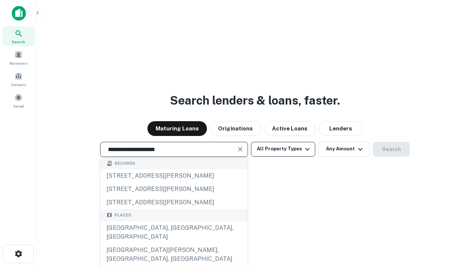
click at [174, 244] on div "[GEOGRAPHIC_DATA], [GEOGRAPHIC_DATA], [GEOGRAPHIC_DATA]" at bounding box center [174, 232] width 147 height 22
click at [283, 149] on button "All Property Types" at bounding box center [283, 149] width 64 height 15
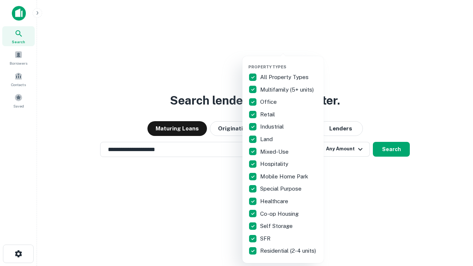
type input "**********"
click at [289, 62] on button "button" at bounding box center [288, 62] width 81 height 0
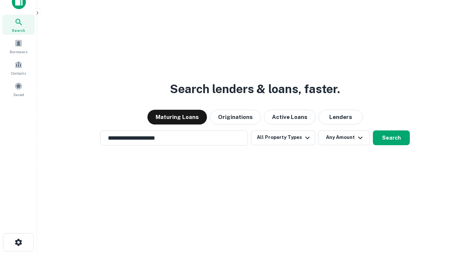
scroll to position [4, 89]
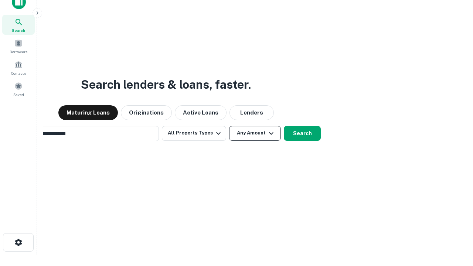
click at [229, 126] on button "Any Amount" at bounding box center [255, 133] width 52 height 15
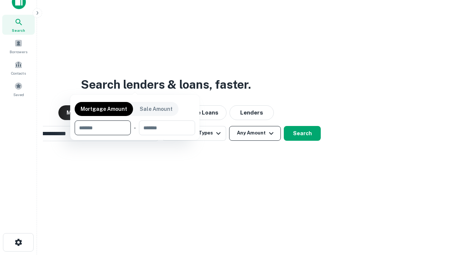
scroll to position [12, 0]
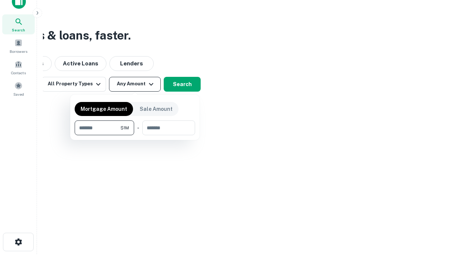
type input "*******"
click at [135, 135] on button "button" at bounding box center [135, 135] width 121 height 0
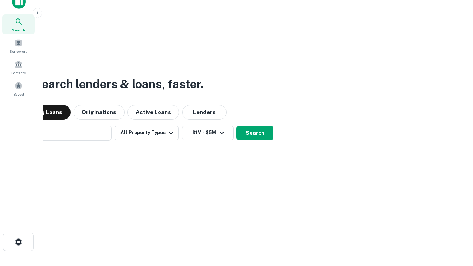
scroll to position [11, 0]
click at [237, 126] on button "Search" at bounding box center [255, 133] width 37 height 15
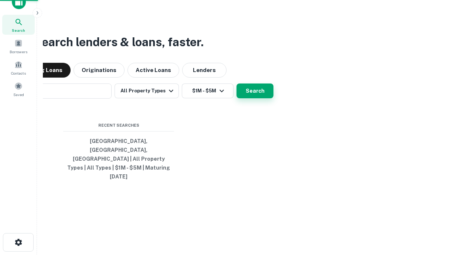
scroll to position [12, 0]
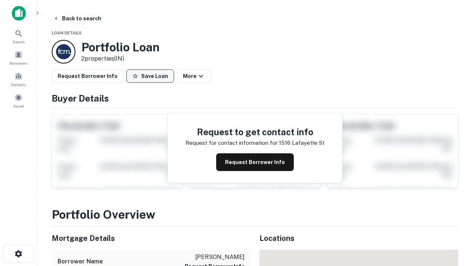
click at [150, 76] on button "Save Loan" at bounding box center [150, 76] width 48 height 13
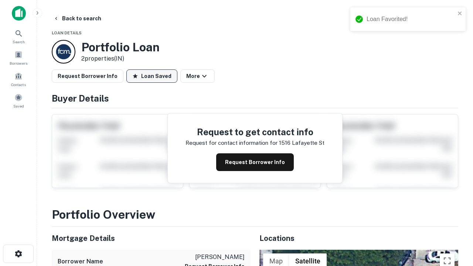
click at [152, 76] on button "Loan Saved" at bounding box center [151, 76] width 51 height 13
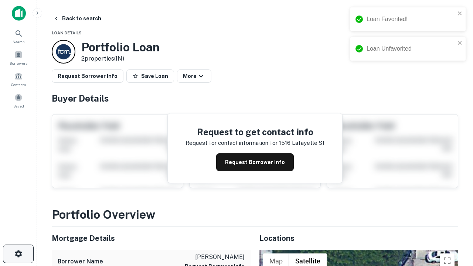
click at [18, 254] on icon "button" at bounding box center [18, 254] width 9 height 9
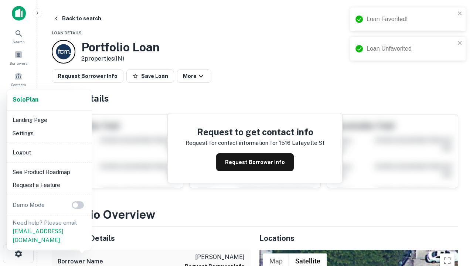
click at [49, 152] on li "Logout" at bounding box center [49, 152] width 79 height 13
